Goal: Information Seeking & Learning: Learn about a topic

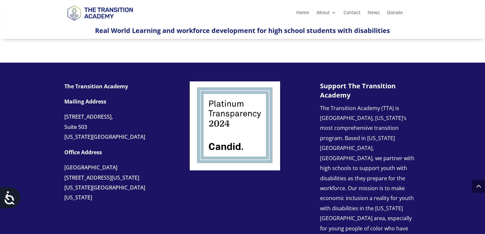
scroll to position [684, 0]
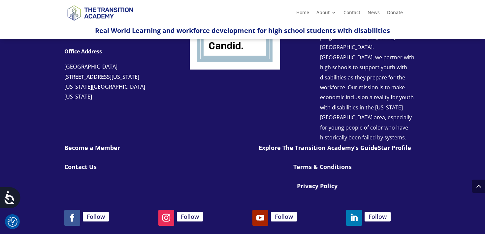
click at [314, 182] on link "Privacy Policy" at bounding box center [317, 186] width 41 height 8
click at [315, 182] on link "Privacy Policy" at bounding box center [317, 186] width 41 height 8
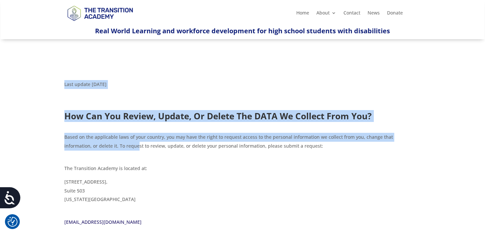
drag, startPoint x: 65, startPoint y: 82, endPoint x: 111, endPoint y: 145, distance: 78.5
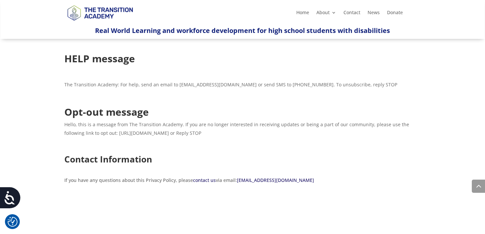
scroll to position [1242, 0]
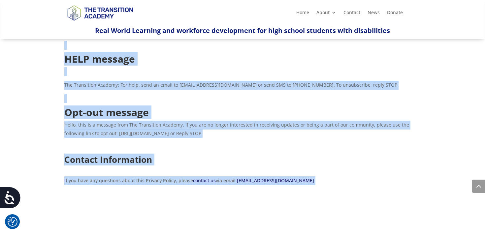
click at [312, 182] on p "If you have any questions about this Privacy Policy, please contact us via emai…" at bounding box center [242, 183] width 356 height 14
copy div "Last update 10/1/2024 How Can You Review, Update, Or Delete The DATA We Collect…"
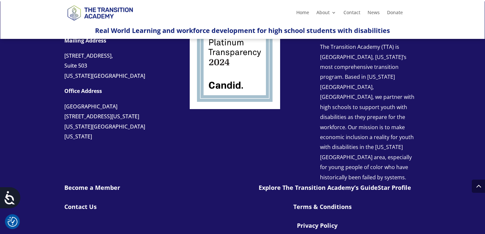
scroll to position [1520, 0]
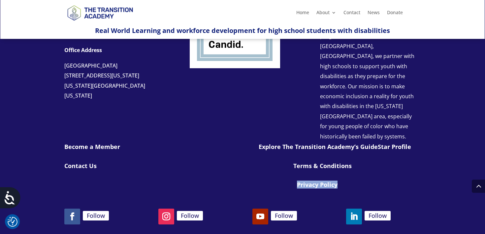
drag, startPoint x: 345, startPoint y: 165, endPoint x: 273, endPoint y: 165, distance: 71.6
click at [273, 165] on div "Explore The Transition Academy’s GuideStar Profile Terms & Conditions Privacy P…" at bounding box center [336, 167] width 168 height 47
copy link "Privacy Policy"
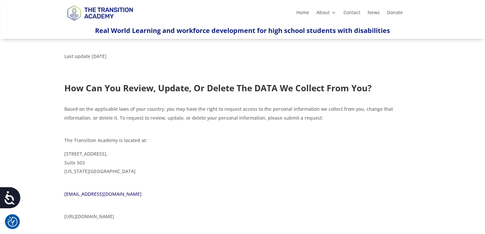
scroll to position [0, 0]
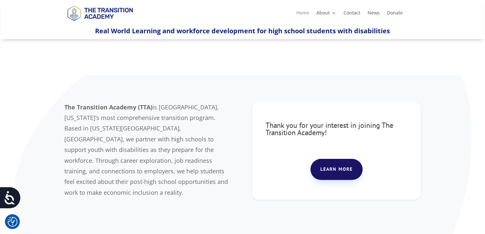
click at [300, 16] on link "Home" at bounding box center [302, 14] width 13 height 7
